Goal: Navigation & Orientation: Understand site structure

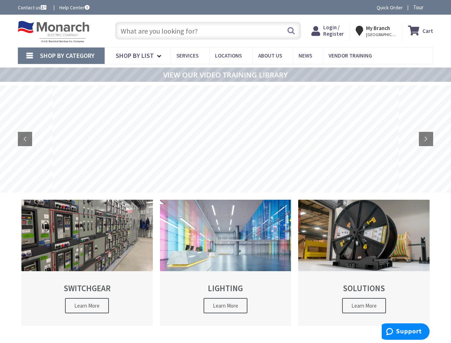
click at [225, 171] on rs-layer at bounding box center [225, 138] width 346 height 107
click at [421, 7] on span "Tour" at bounding box center [422, 7] width 18 height 7
click at [427, 7] on icon at bounding box center [427, 7] width 11 height 11
click at [377, 31] on strong "My Branch" at bounding box center [378, 28] width 24 height 7
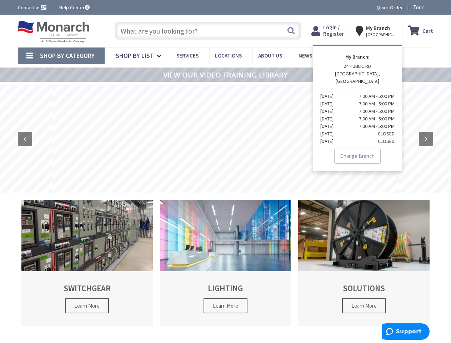
click at [61, 56] on span "Shop By Category" at bounding box center [67, 55] width 55 height 8
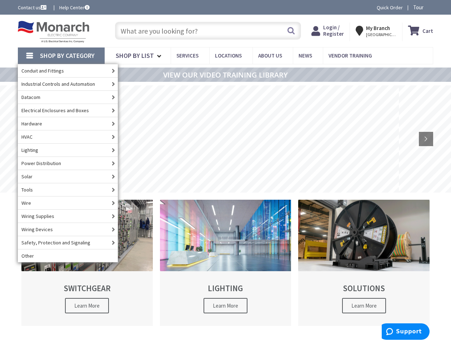
click at [61, 56] on span "Shop By Category" at bounding box center [67, 55] width 55 height 8
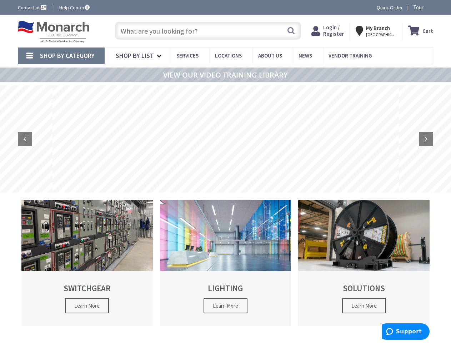
click at [225, 139] on rs-layer at bounding box center [225, 138] width 346 height 107
click at [25, 139] on rs-arrow at bounding box center [25, 139] width 14 height 14
click at [426, 139] on rs-arrow at bounding box center [426, 139] width 14 height 14
